Goal: Information Seeking & Learning: Check status

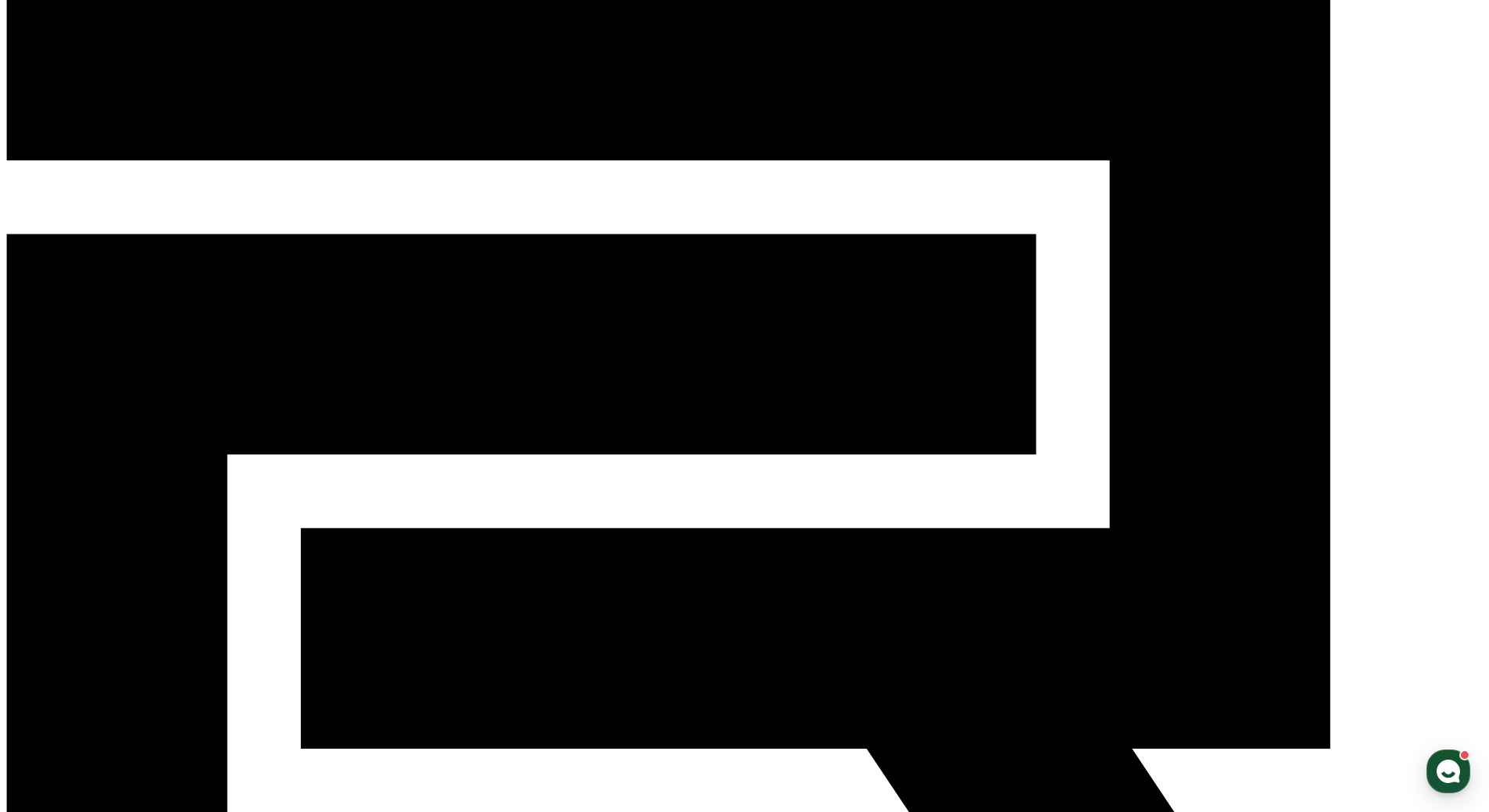
scroll to position [156, 0]
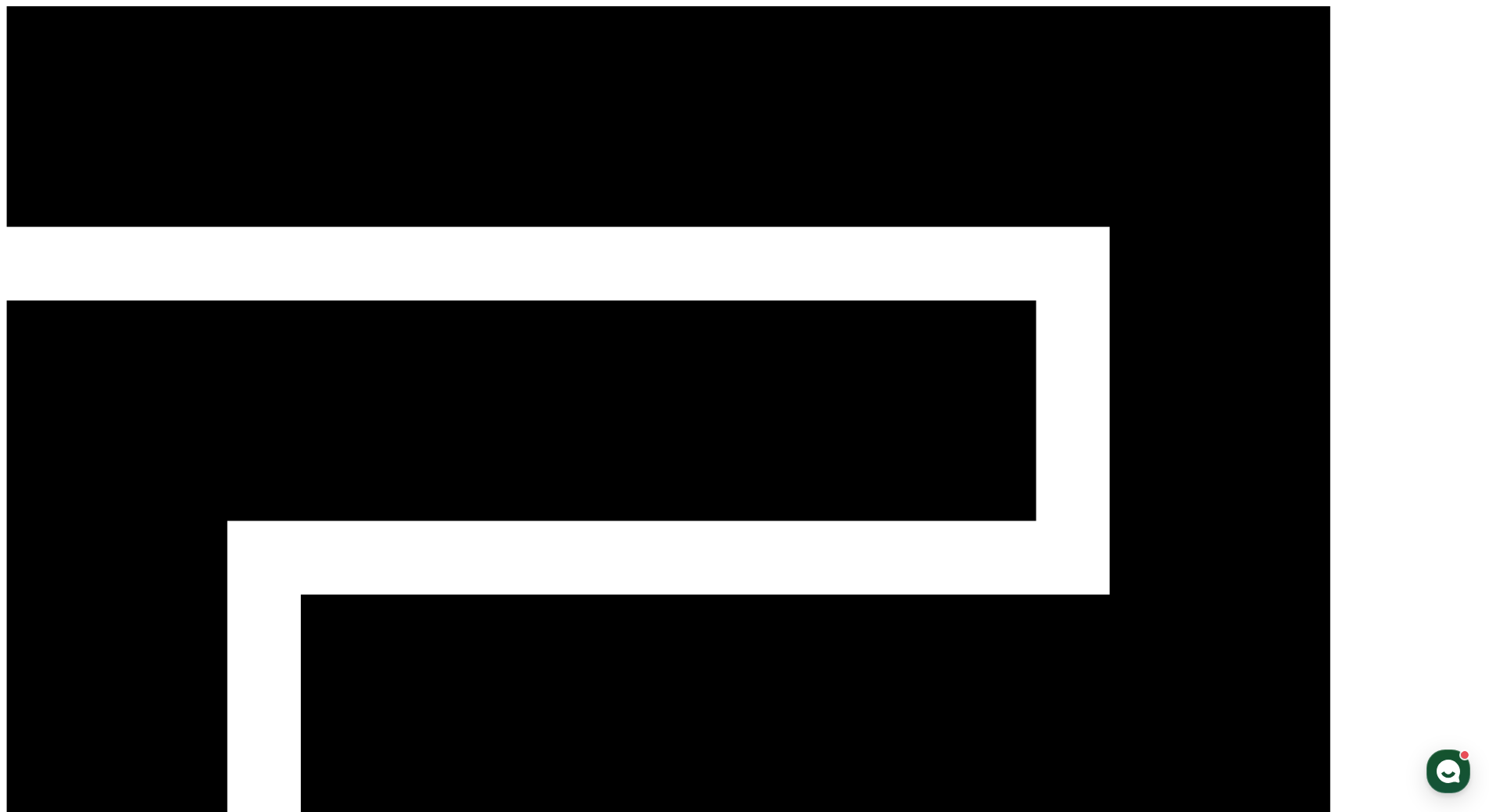
scroll to position [234, 0]
